Goal: Navigation & Orientation: Find specific page/section

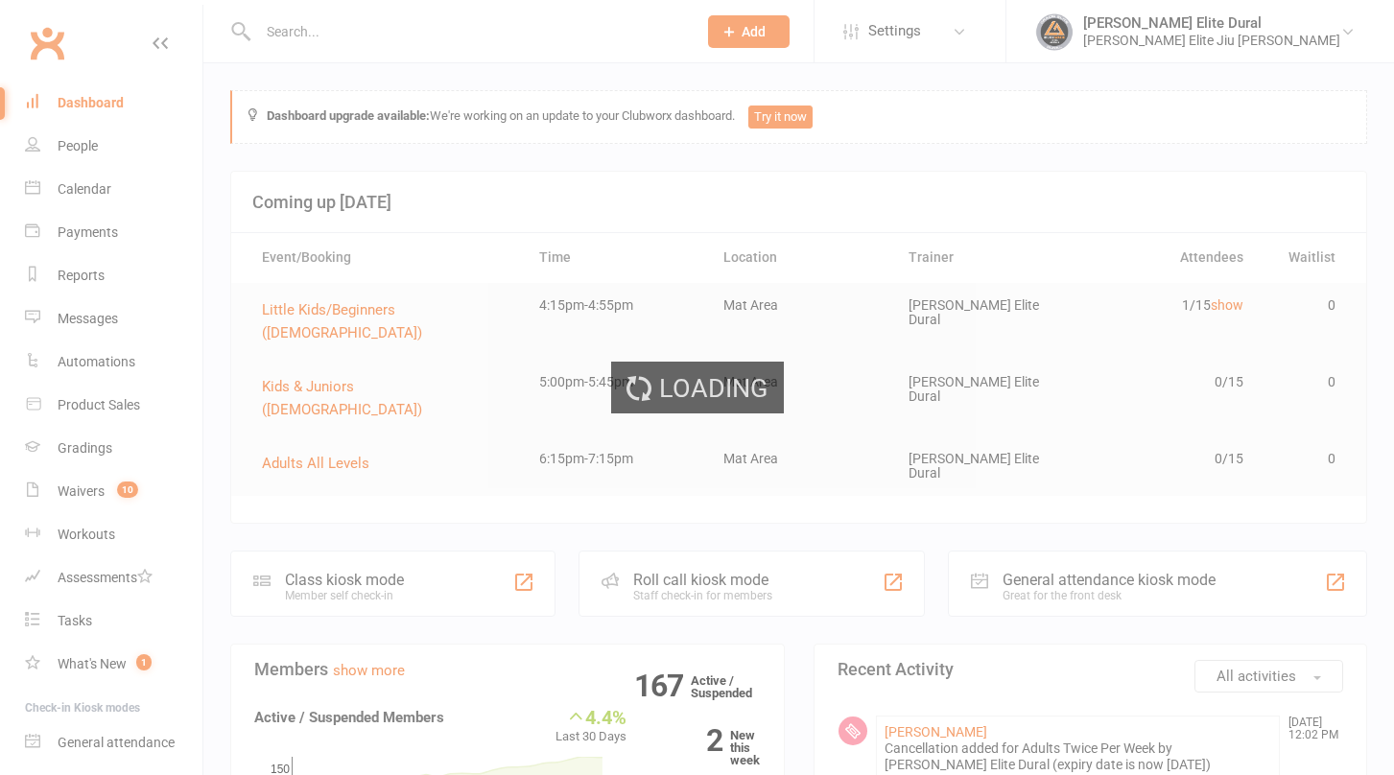
scroll to position [41, 0]
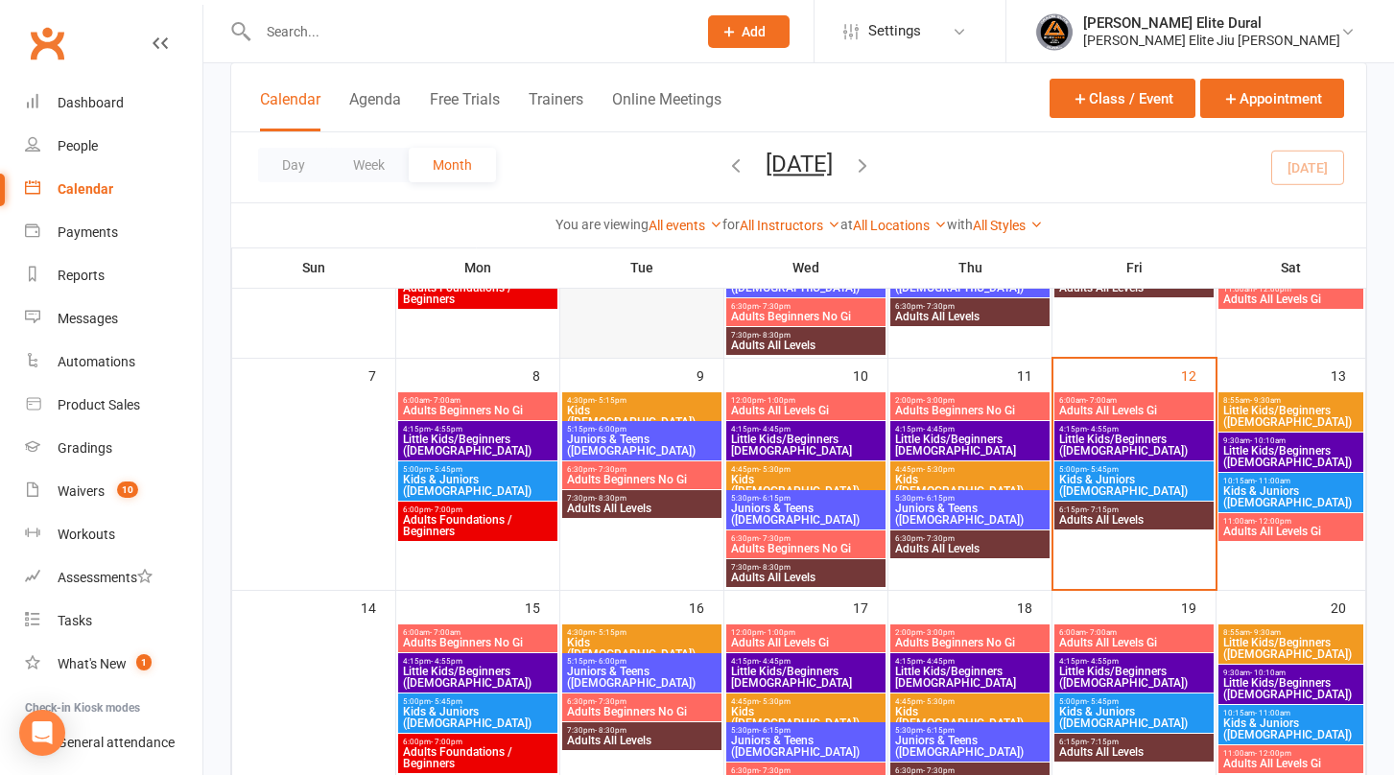
scroll to position [282, 0]
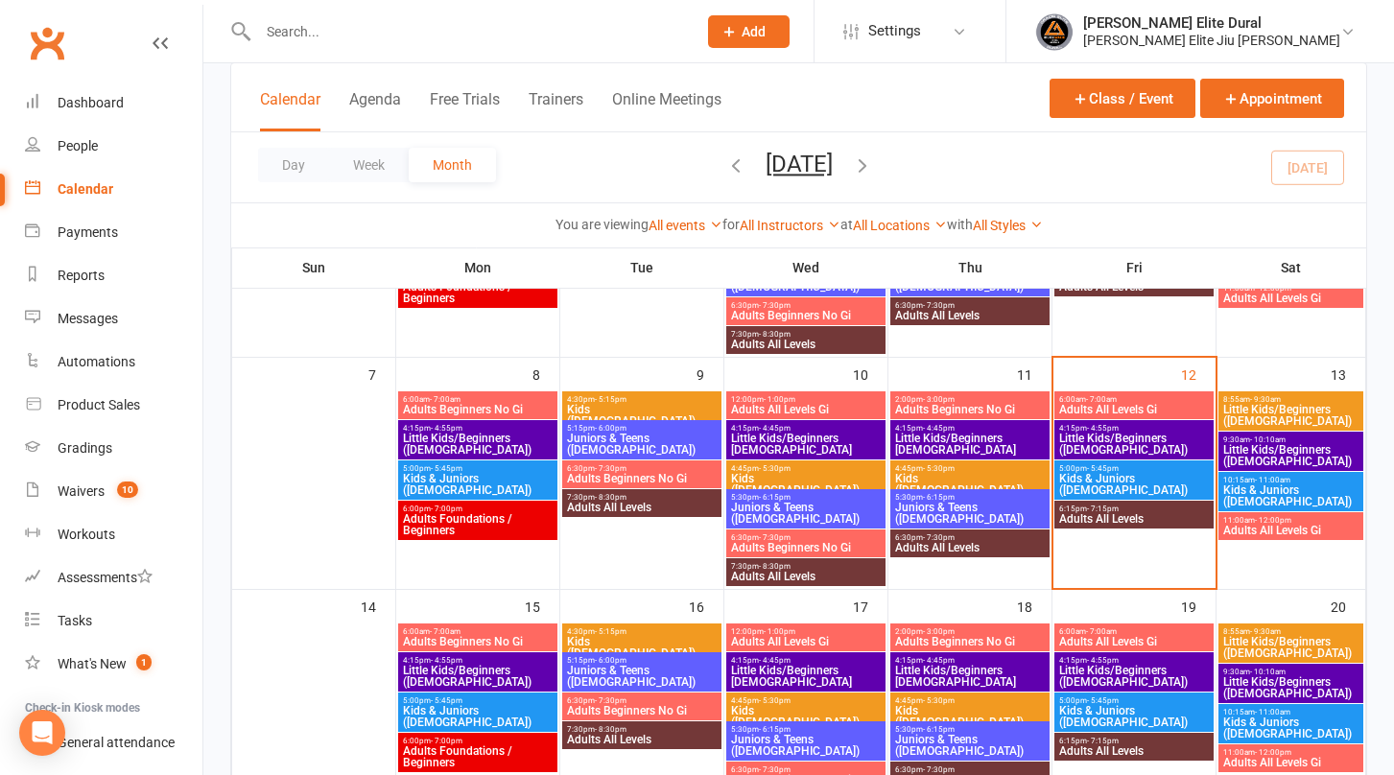
click at [1260, 451] on span "Little Kids/Beginners ([DEMOGRAPHIC_DATA])" at bounding box center [1290, 455] width 137 height 23
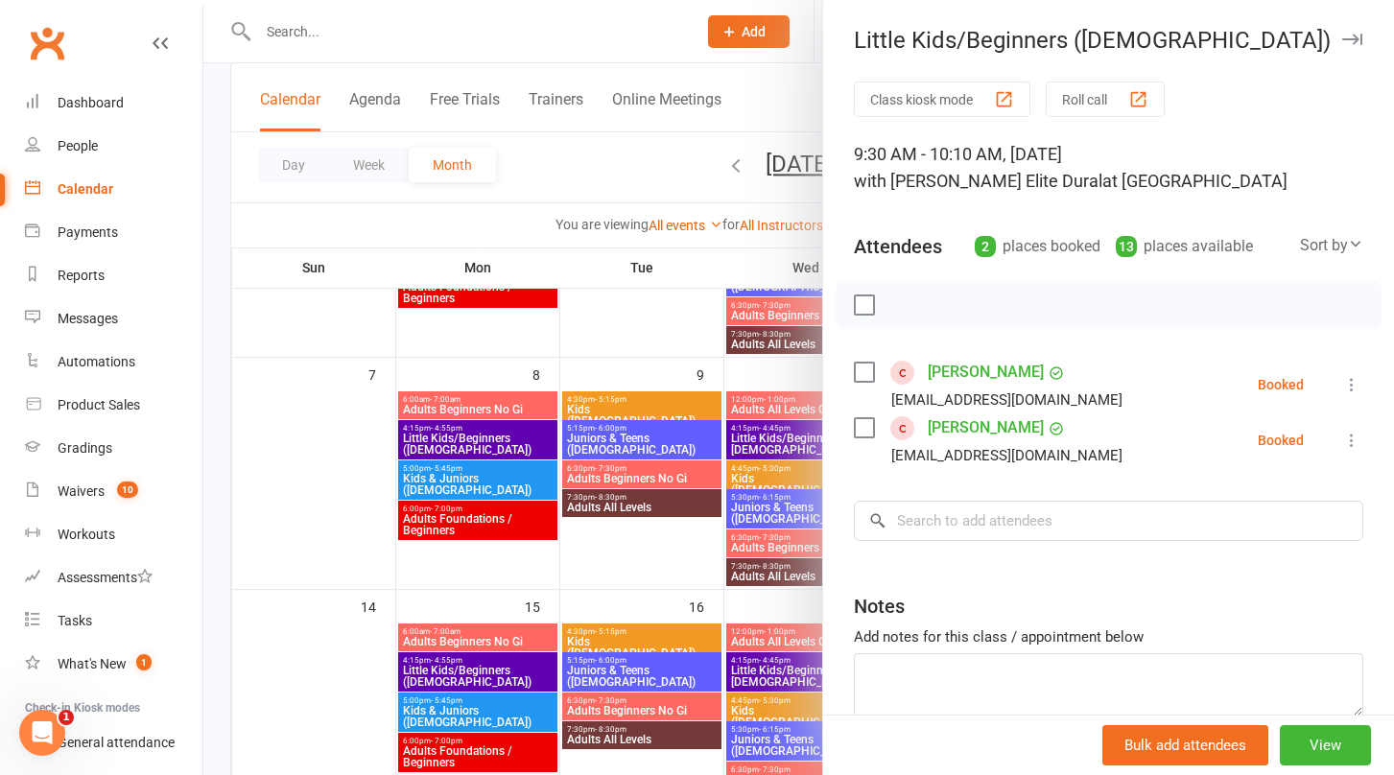
scroll to position [0, 0]
click at [948, 366] on link "[PERSON_NAME]" at bounding box center [986, 372] width 116 height 31
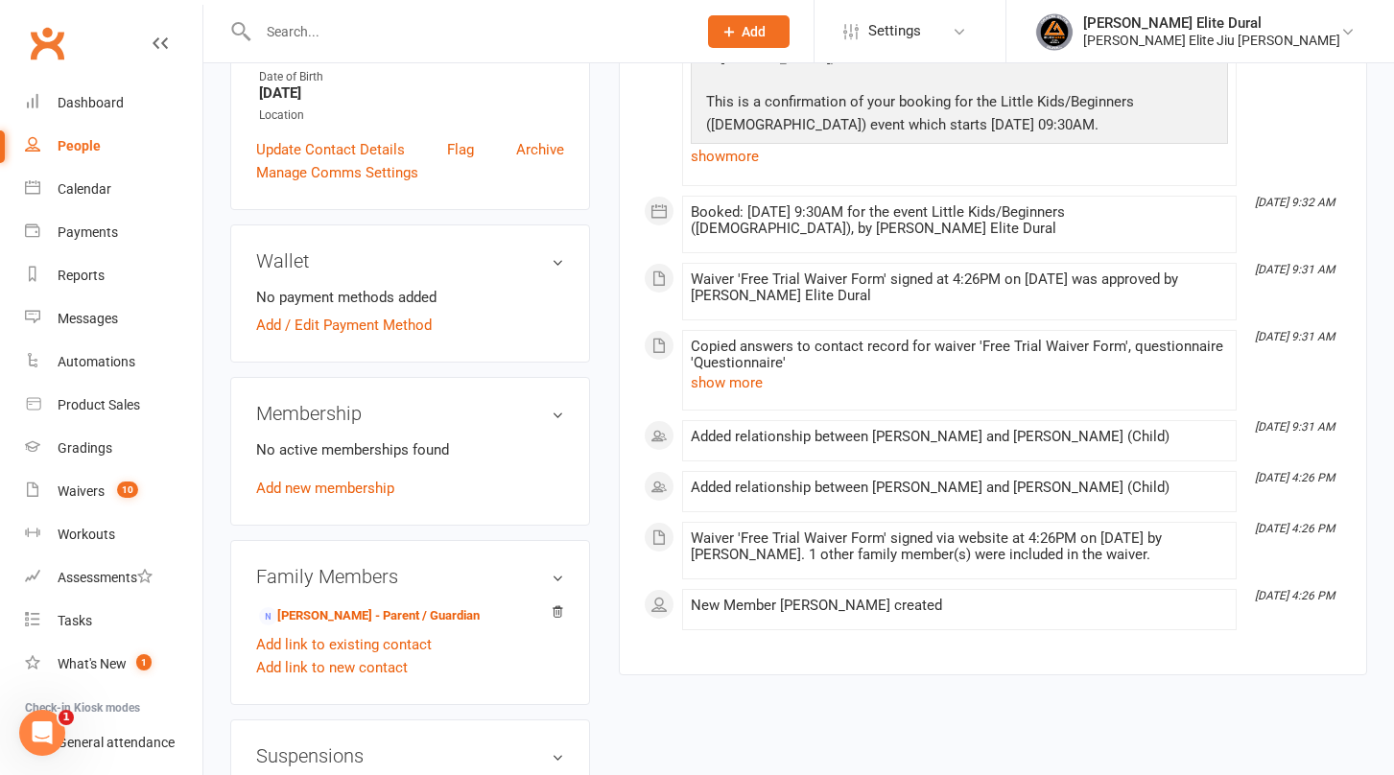
scroll to position [419, 0]
click at [341, 611] on link "[PERSON_NAME] - Parent / Guardian" at bounding box center [369, 614] width 221 height 20
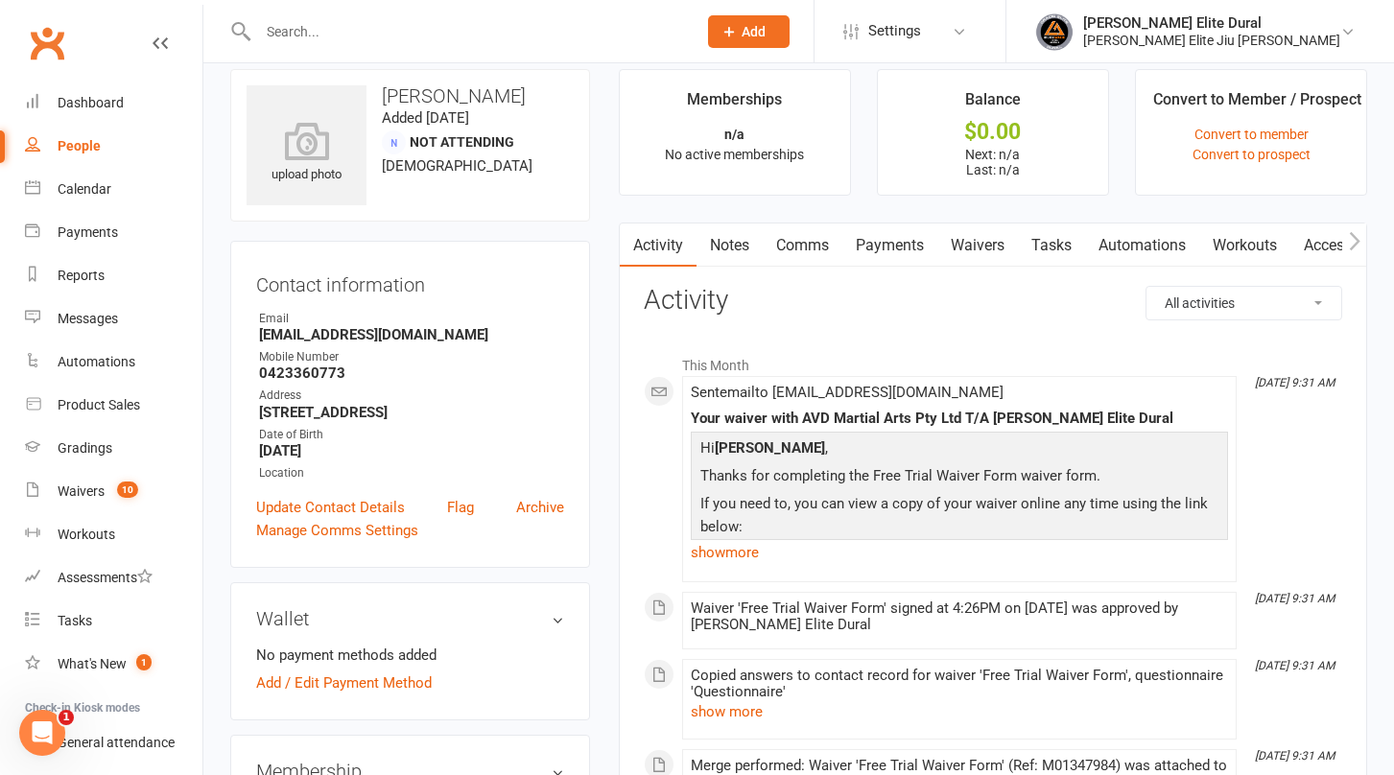
scroll to position [22, 0]
click at [98, 104] on div "Dashboard" at bounding box center [91, 102] width 66 height 15
